Goal: Task Accomplishment & Management: Use online tool/utility

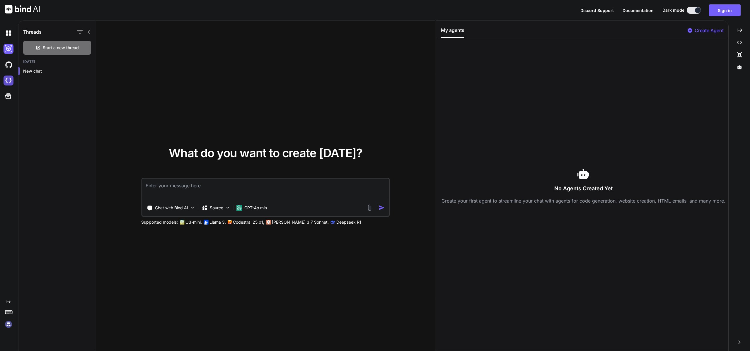
click at [9, 79] on img at bounding box center [9, 81] width 10 height 10
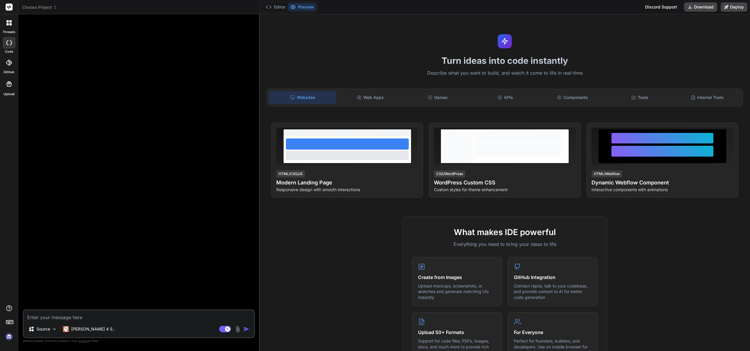
type textarea "x"
click at [9, 23] on icon at bounding box center [8, 22] width 5 height 5
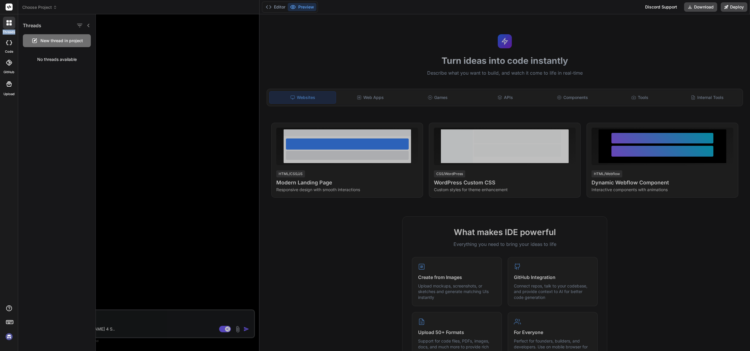
click at [9, 335] on img at bounding box center [9, 337] width 10 height 10
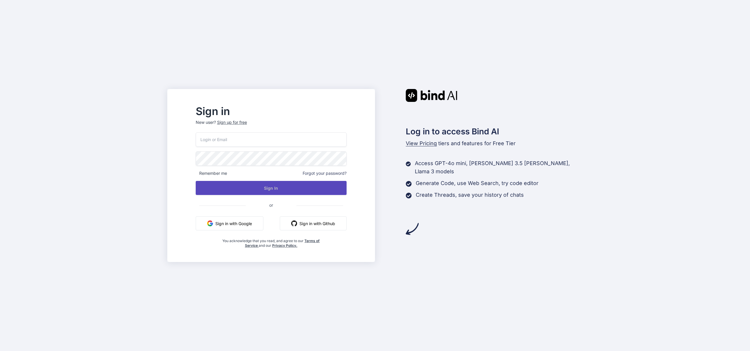
type input "lawrencekritzinger@gmail.com"
click at [306, 188] on button "Sign In" at bounding box center [271, 188] width 151 height 14
click at [280, 184] on button "Sign In" at bounding box center [271, 188] width 151 height 14
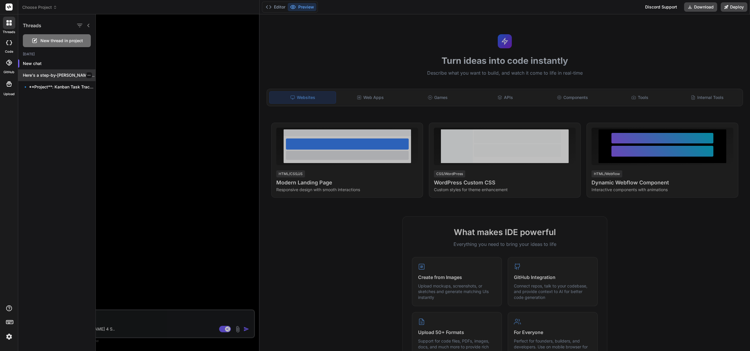
click at [62, 73] on p "Here's a step-by-[PERSON_NAME] to set up..." at bounding box center [59, 75] width 73 height 6
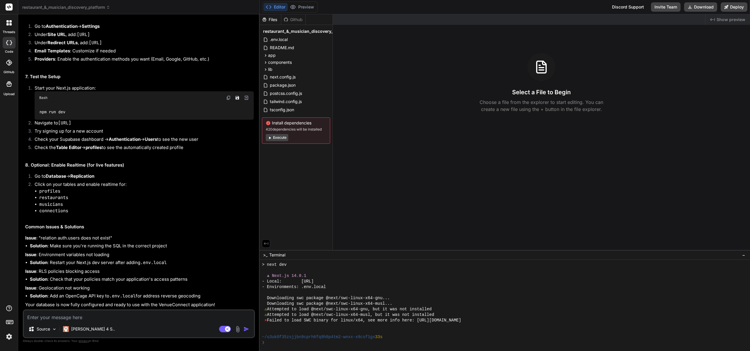
scroll to position [2504, 0]
click at [276, 137] on button "Execute" at bounding box center [277, 137] width 23 height 7
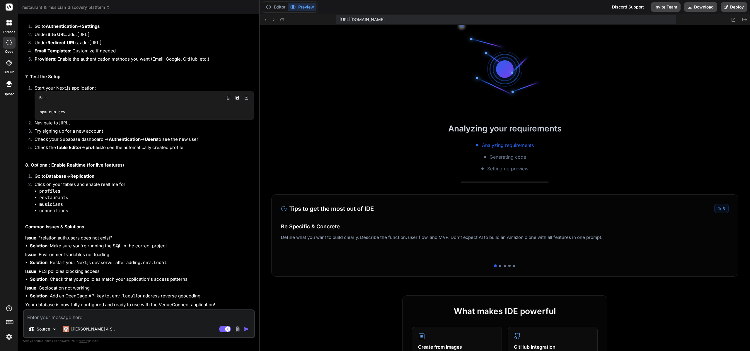
scroll to position [334, 0]
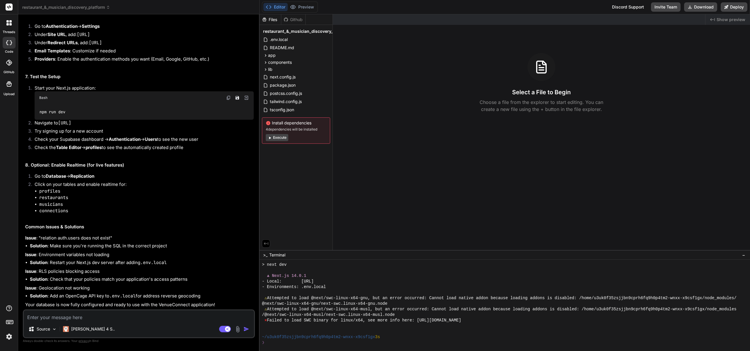
click at [275, 137] on button "Execute" at bounding box center [277, 137] width 23 height 7
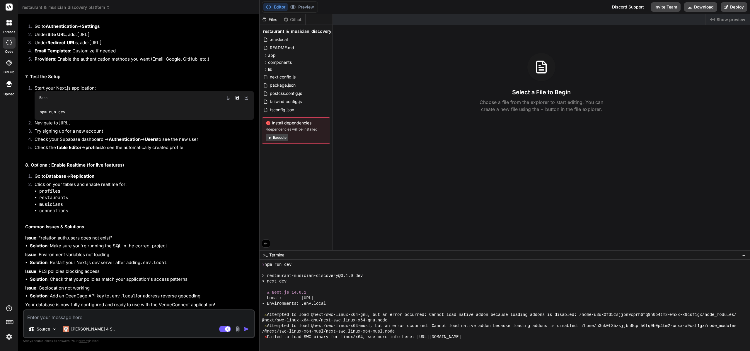
scroll to position [496, 0]
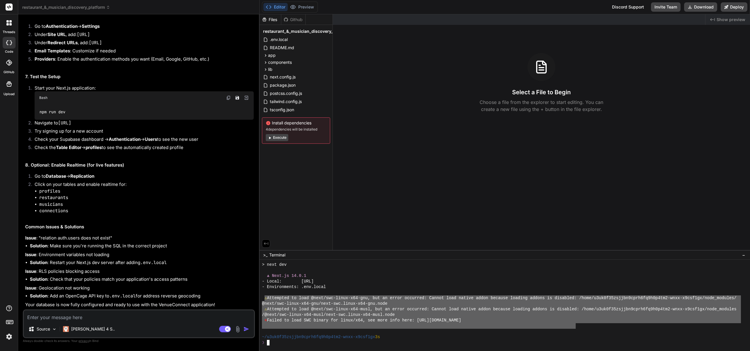
drag, startPoint x: 265, startPoint y: 299, endPoint x: 577, endPoint y: 325, distance: 312.9
click at [10, 25] on icon at bounding box center [10, 24] width 2 height 2
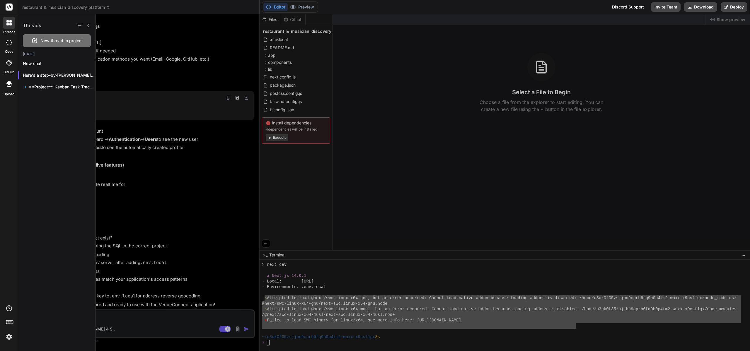
click at [60, 43] on span "New thread in project" at bounding box center [61, 41] width 42 height 6
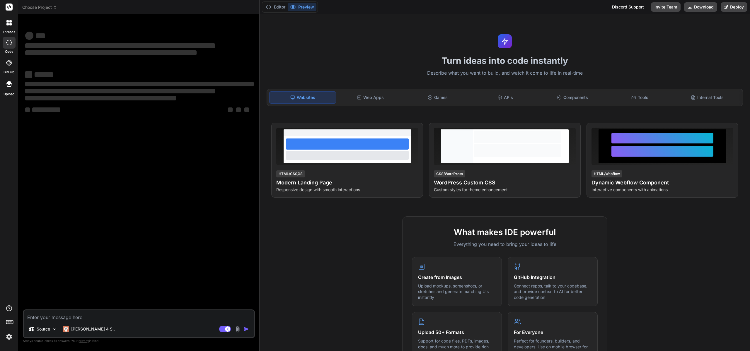
scroll to position [518, 0]
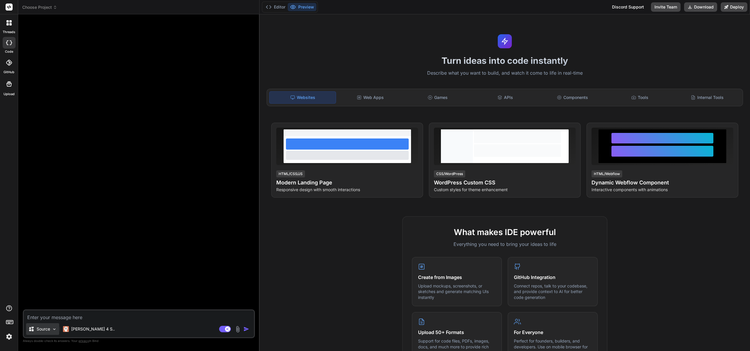
click at [51, 331] on div "Source" at bounding box center [42, 330] width 33 height 12
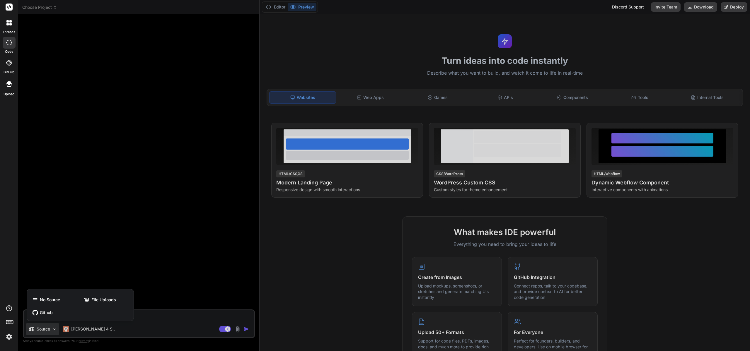
click at [51, 331] on div at bounding box center [375, 175] width 750 height 351
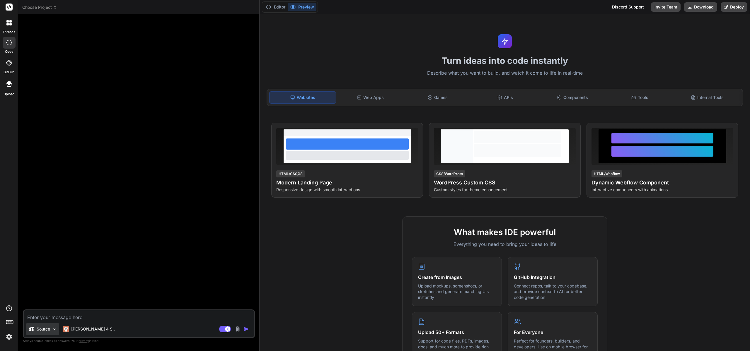
click at [50, 330] on div "Source" at bounding box center [42, 330] width 33 height 12
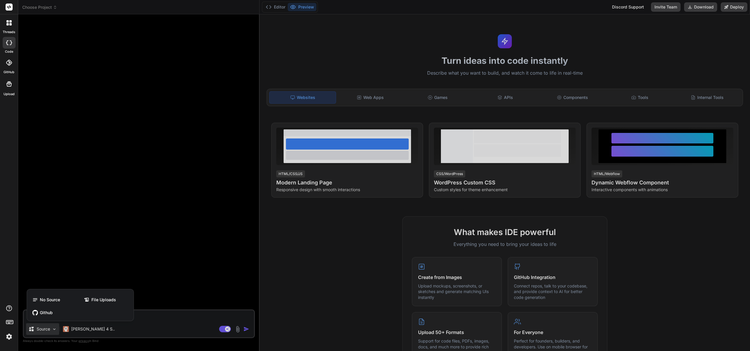
click at [50, 330] on div at bounding box center [375, 175] width 750 height 351
type textarea "x"
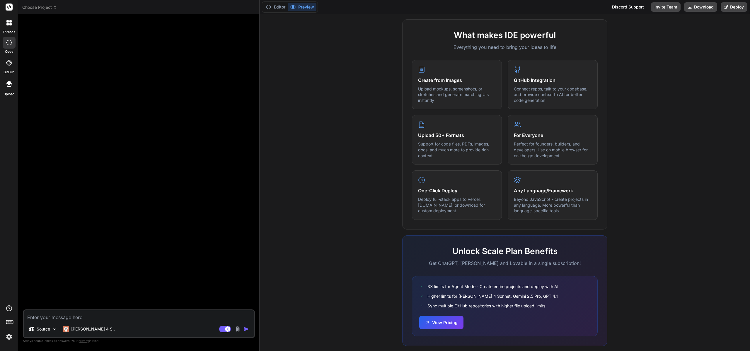
scroll to position [208, 0]
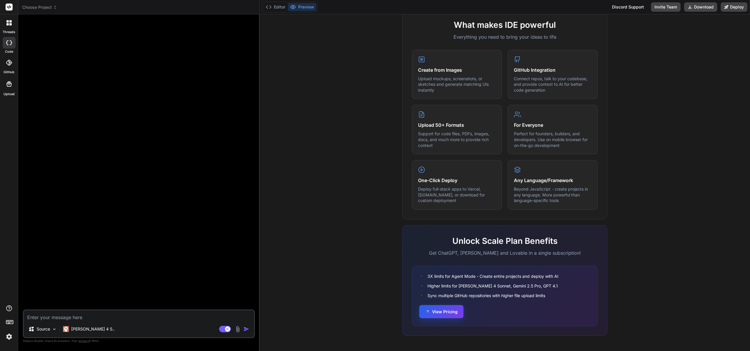
click at [444, 312] on button "View Pricing" at bounding box center [441, 311] width 44 height 13
